Goal: Find specific page/section: Find specific page/section

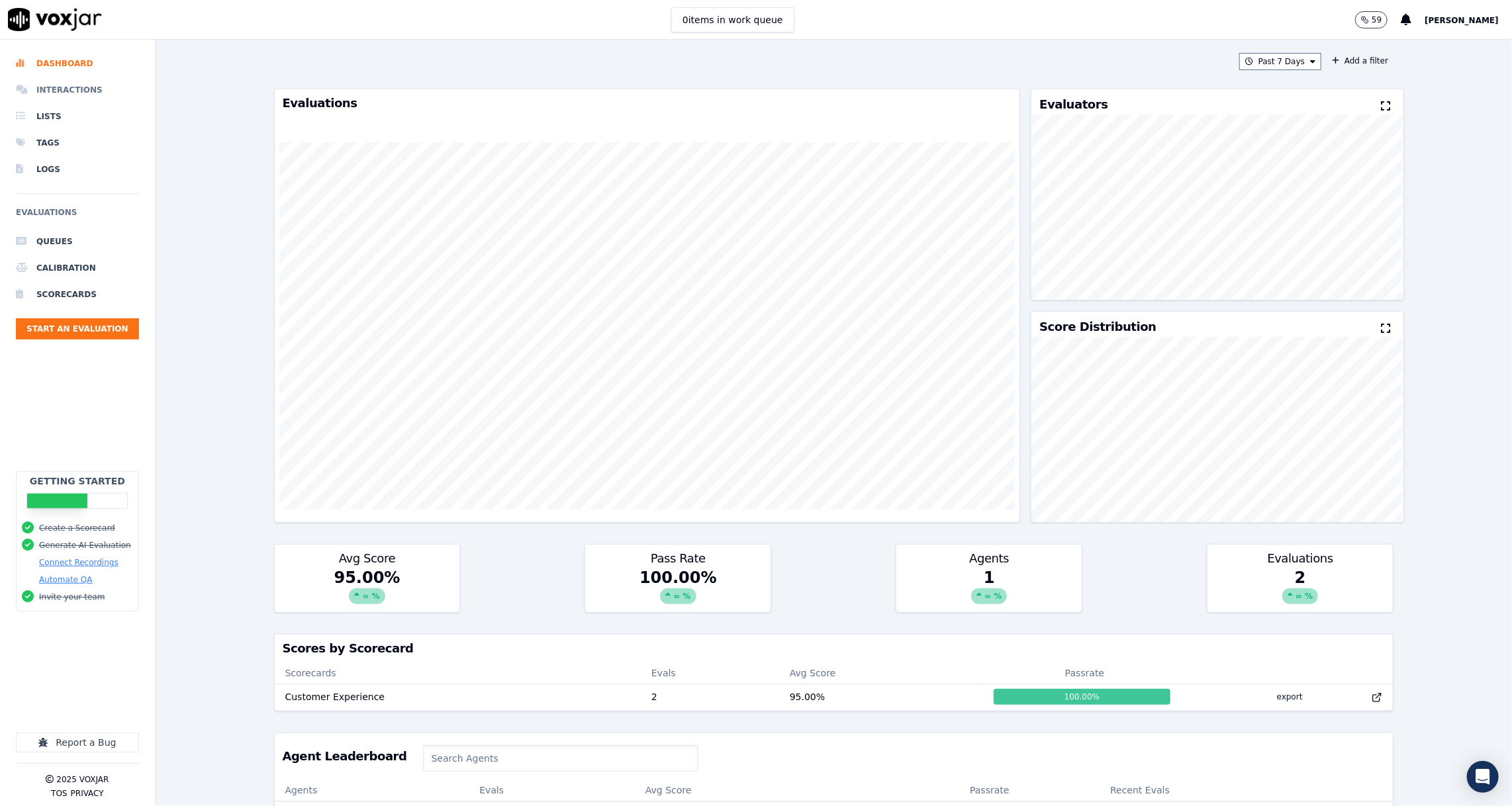
click at [38, 91] on li "Interactions" at bounding box center [77, 90] width 123 height 27
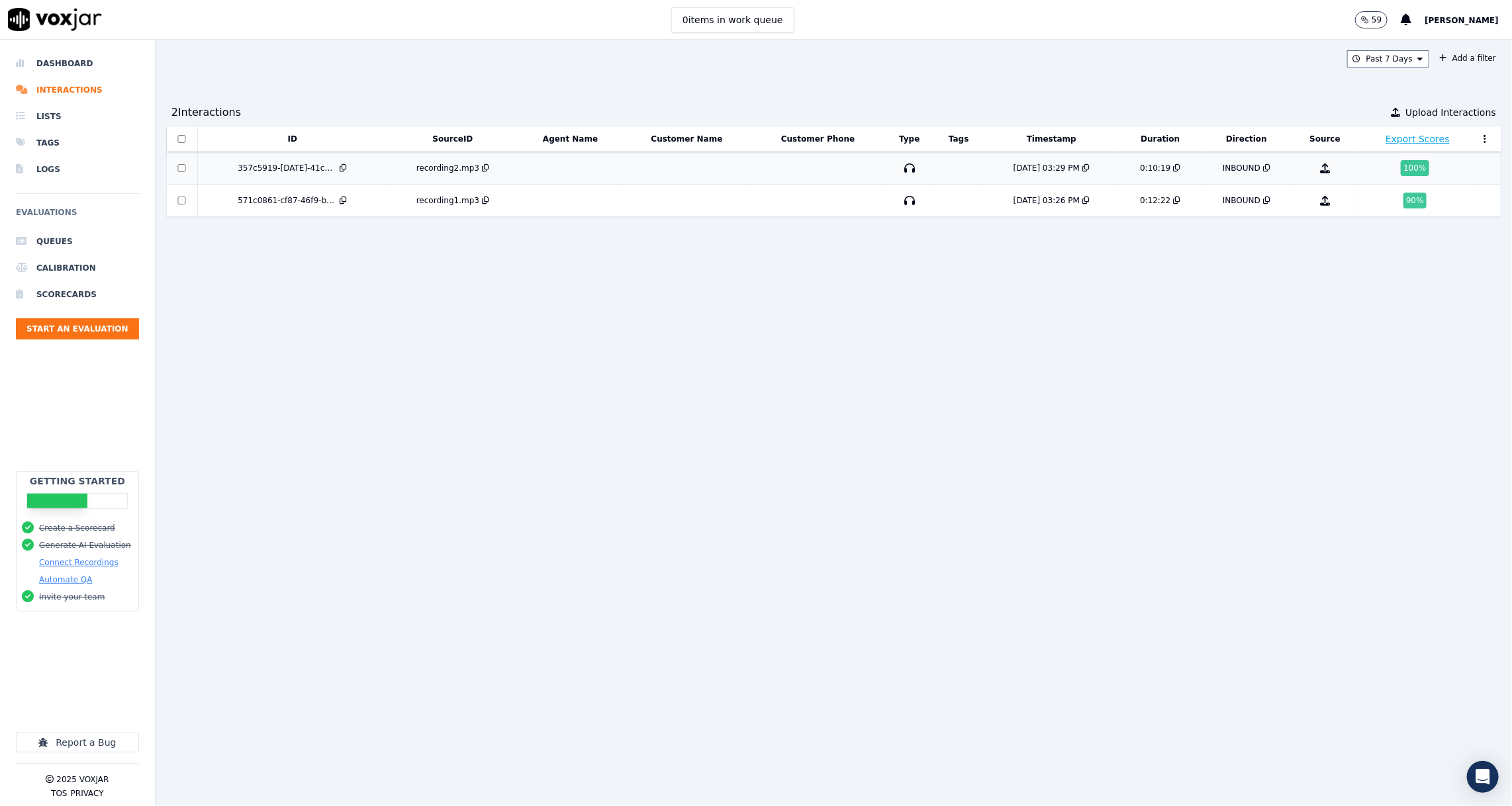
click at [323, 166] on div "357c5919-[DATE]-41c2-9f84-171eb38425a0" at bounding box center [288, 168] width 99 height 11
